Goal: Information Seeking & Learning: Learn about a topic

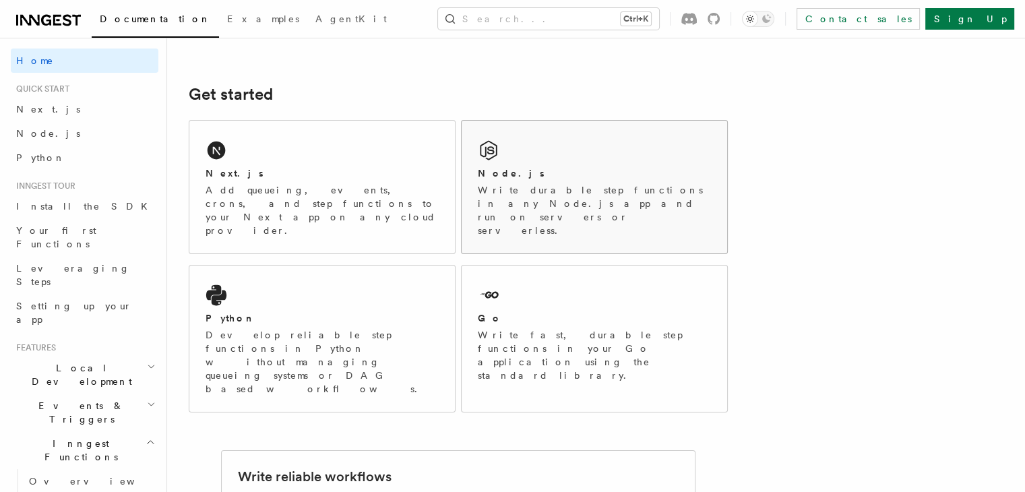
scroll to position [159, 0]
click at [607, 193] on p "Write durable step functions in any Node.js app and run on servers or serverles…" at bounding box center [594, 212] width 233 height 54
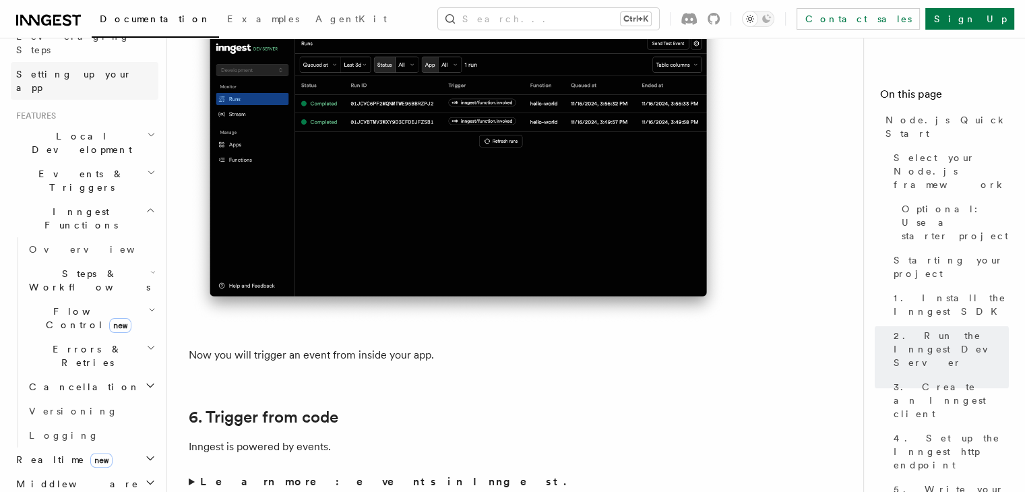
scroll to position [272, 0]
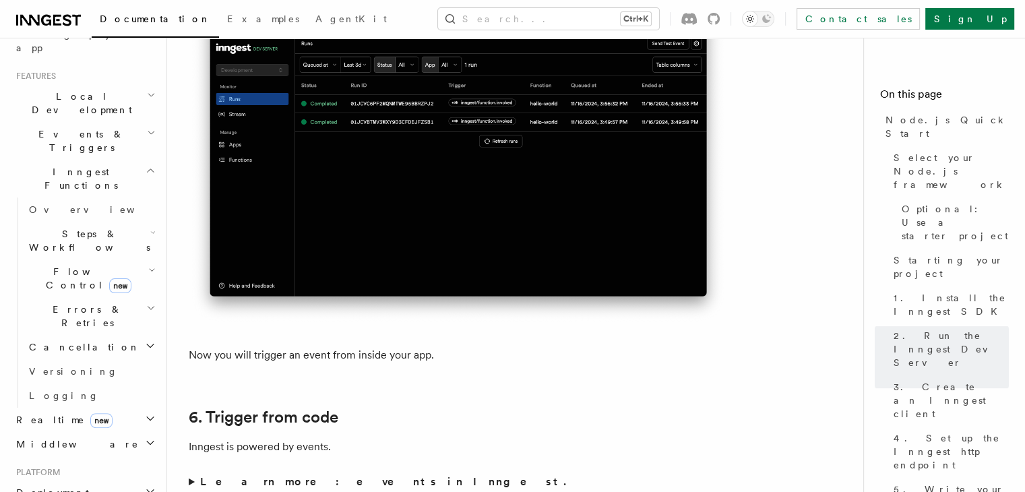
click at [54, 227] on span "Steps & Workflows" at bounding box center [87, 240] width 127 height 27
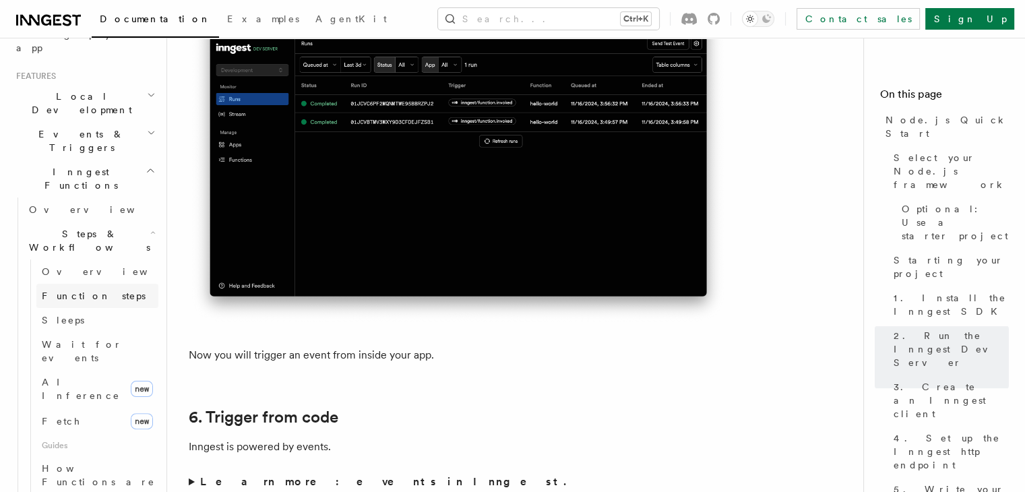
click at [74, 290] on span "Function steps" at bounding box center [94, 295] width 104 height 11
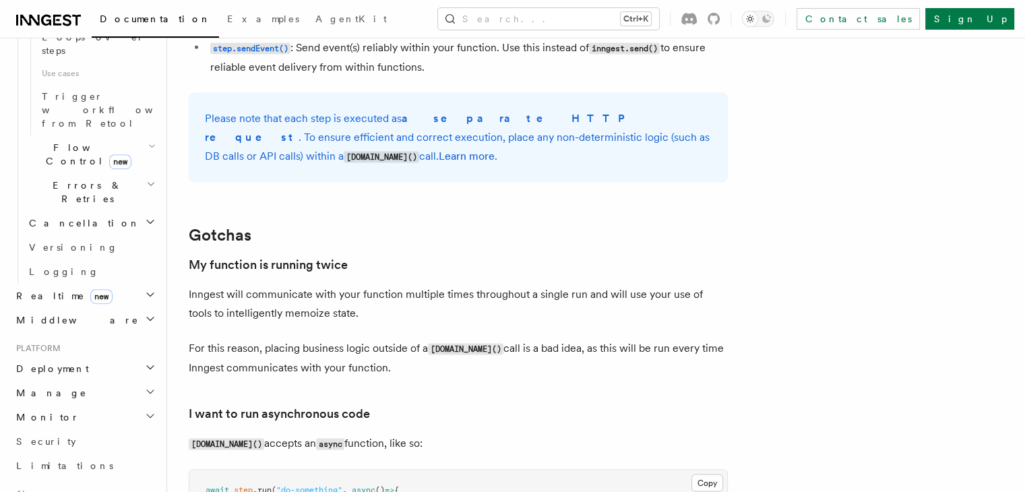
scroll to position [950, 0]
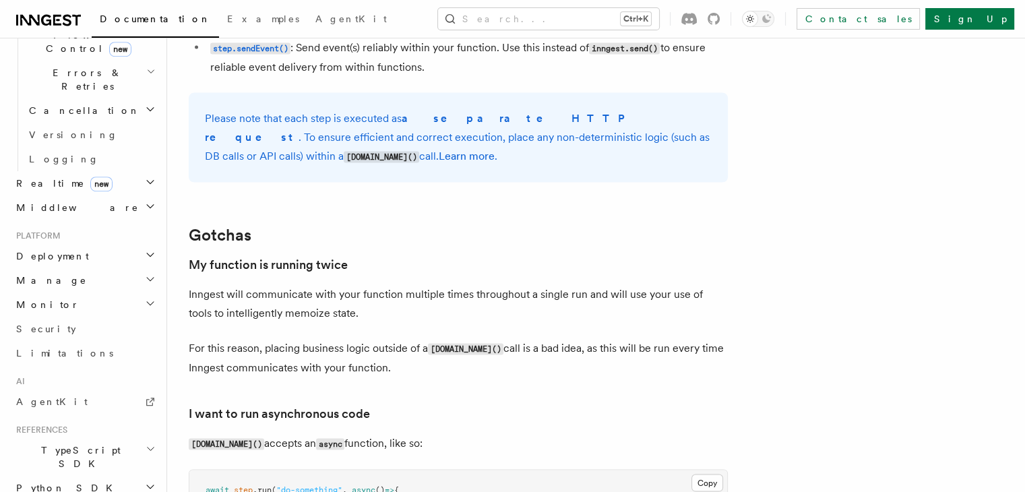
click at [47, 443] on span "TypeScript SDK" at bounding box center [78, 456] width 135 height 27
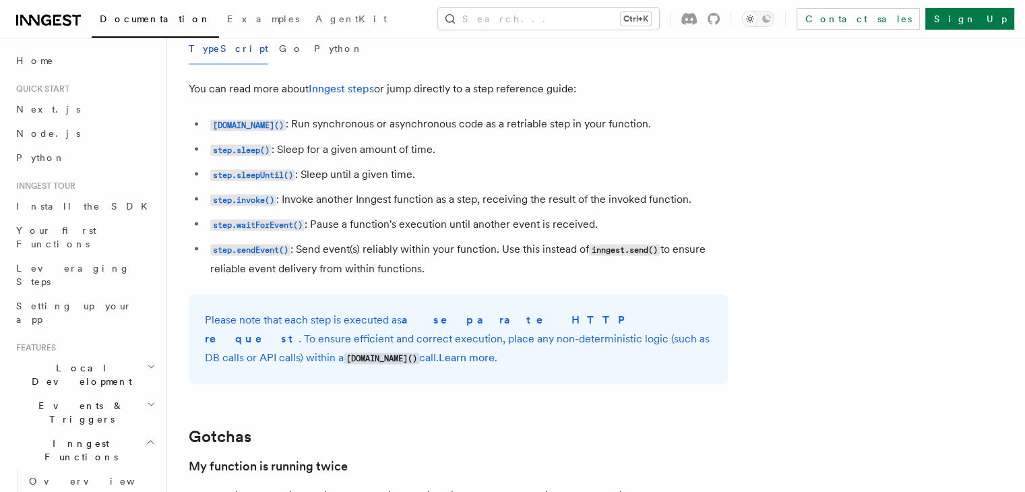
scroll to position [2431, 0]
click at [30, 129] on span "Node.js" at bounding box center [48, 133] width 64 height 11
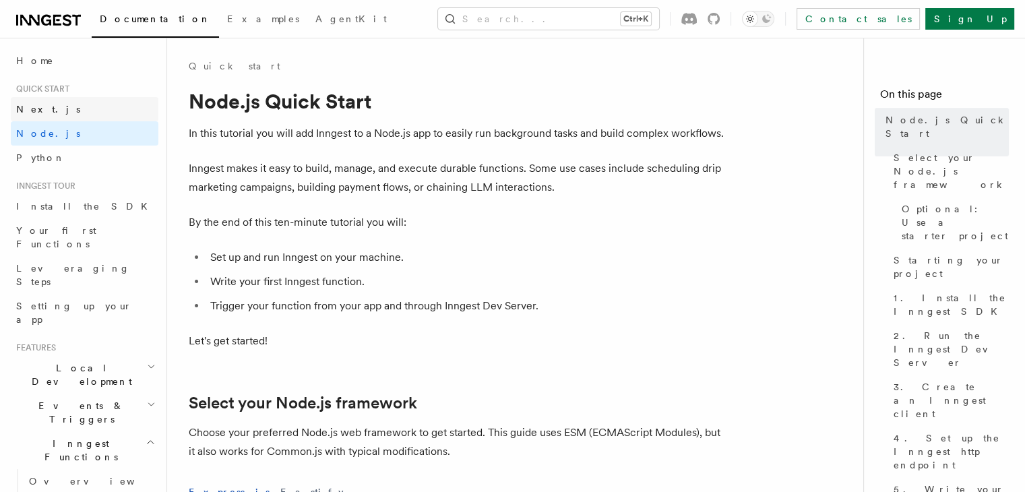
click at [38, 109] on span "Next.js" at bounding box center [48, 109] width 64 height 11
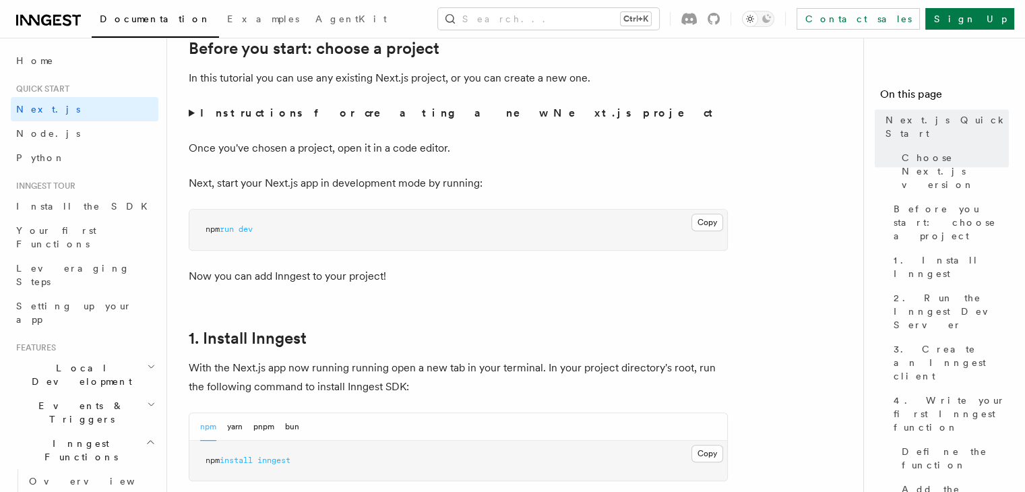
scroll to position [567, 0]
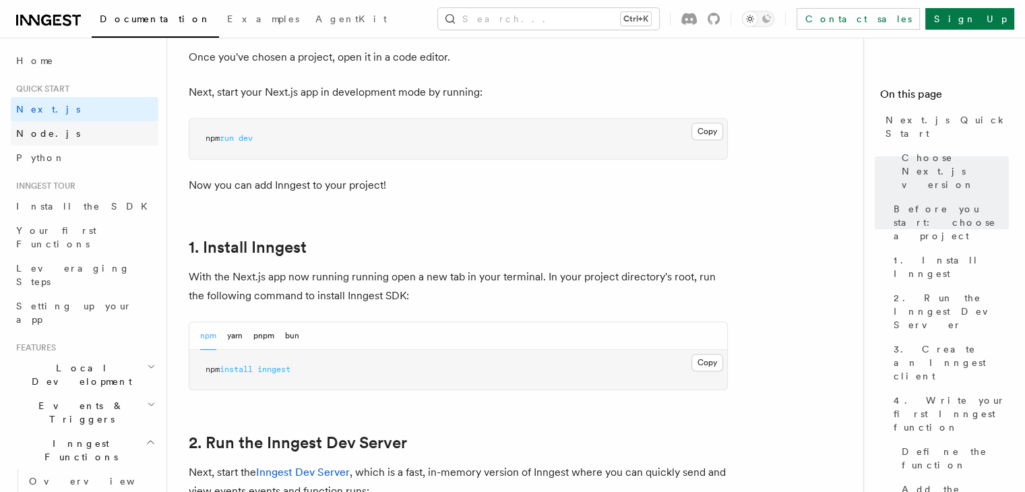
click at [43, 138] on span "Node.js" at bounding box center [48, 133] width 64 height 11
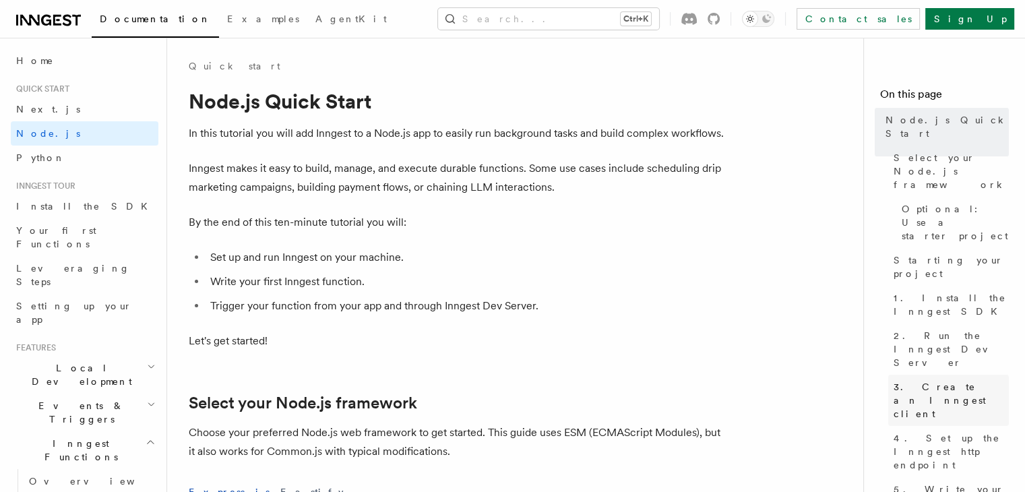
click at [888, 375] on link "3. Create an Inngest client" at bounding box center [948, 400] width 121 height 51
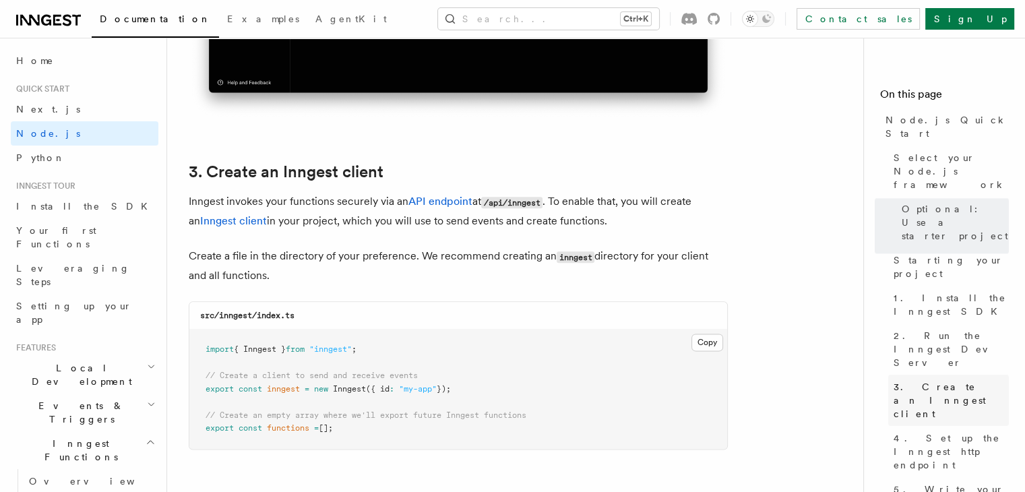
scroll to position [1707, 0]
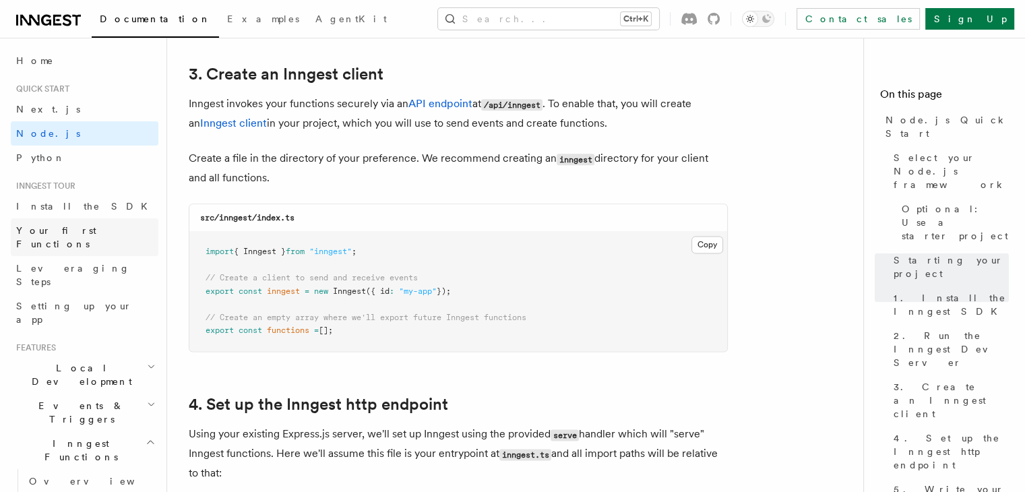
click at [57, 227] on span "Your first Functions" at bounding box center [56, 237] width 80 height 24
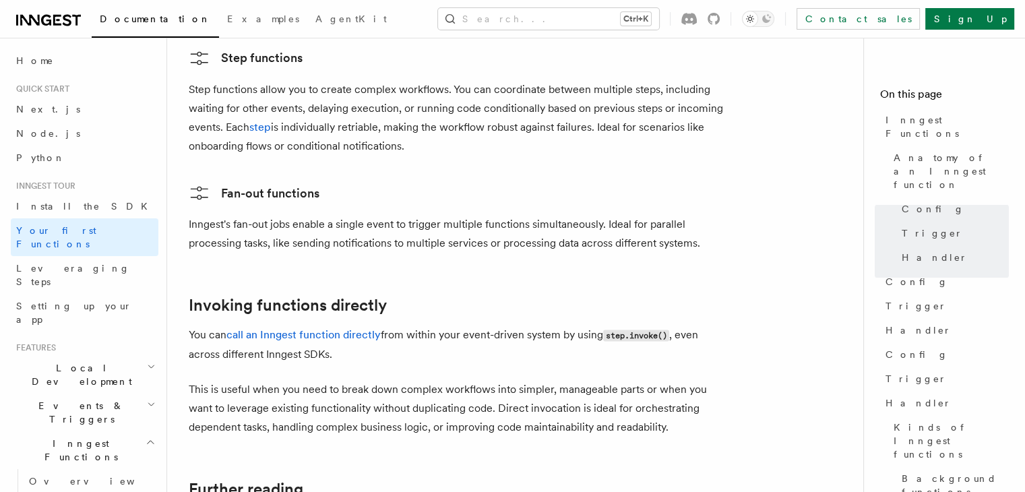
scroll to position [2493, 0]
click at [276, 182] on link "Fan-out functions" at bounding box center [254, 193] width 131 height 22
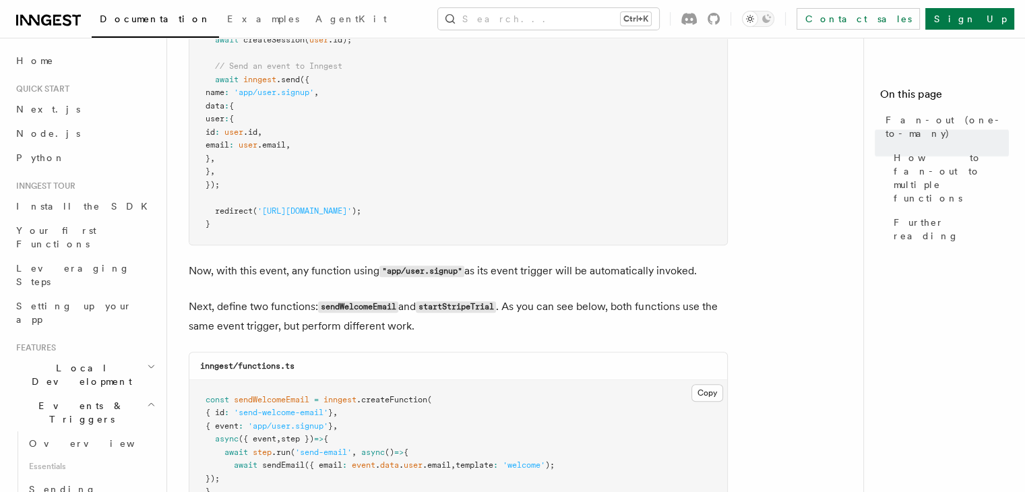
scroll to position [1040, 0]
